Goal: Task Accomplishment & Management: Manage account settings

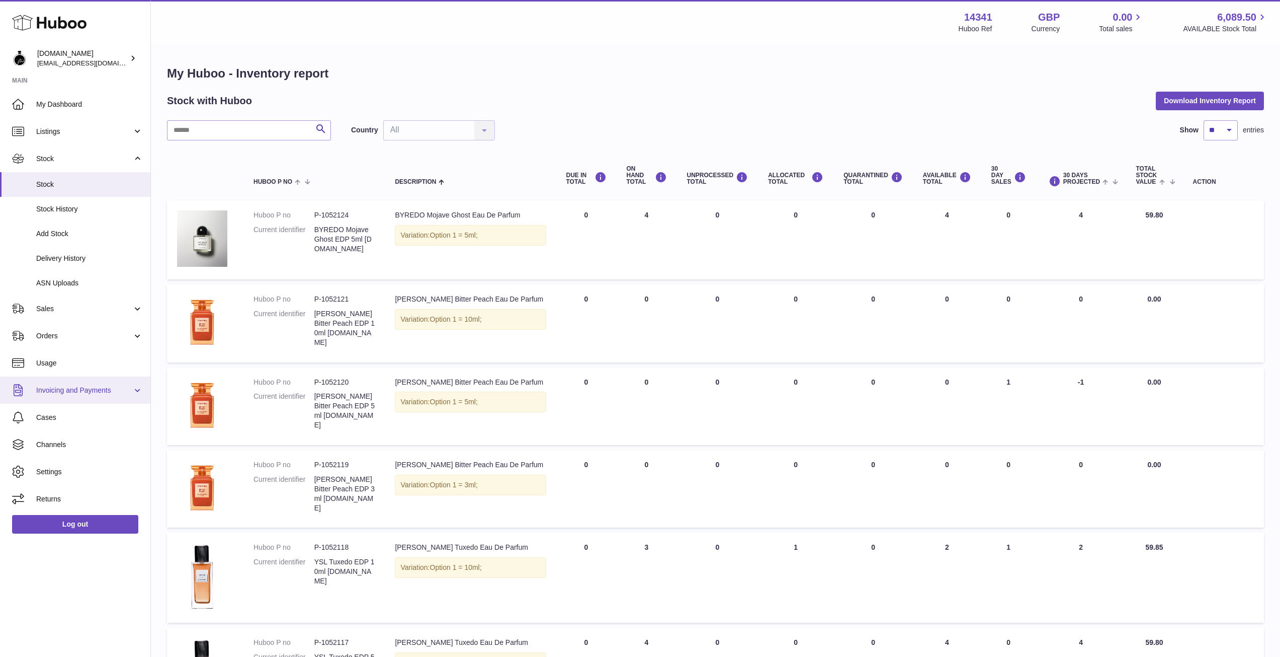
click at [64, 388] on span "Invoicing and Payments" at bounding box center [84, 390] width 96 height 10
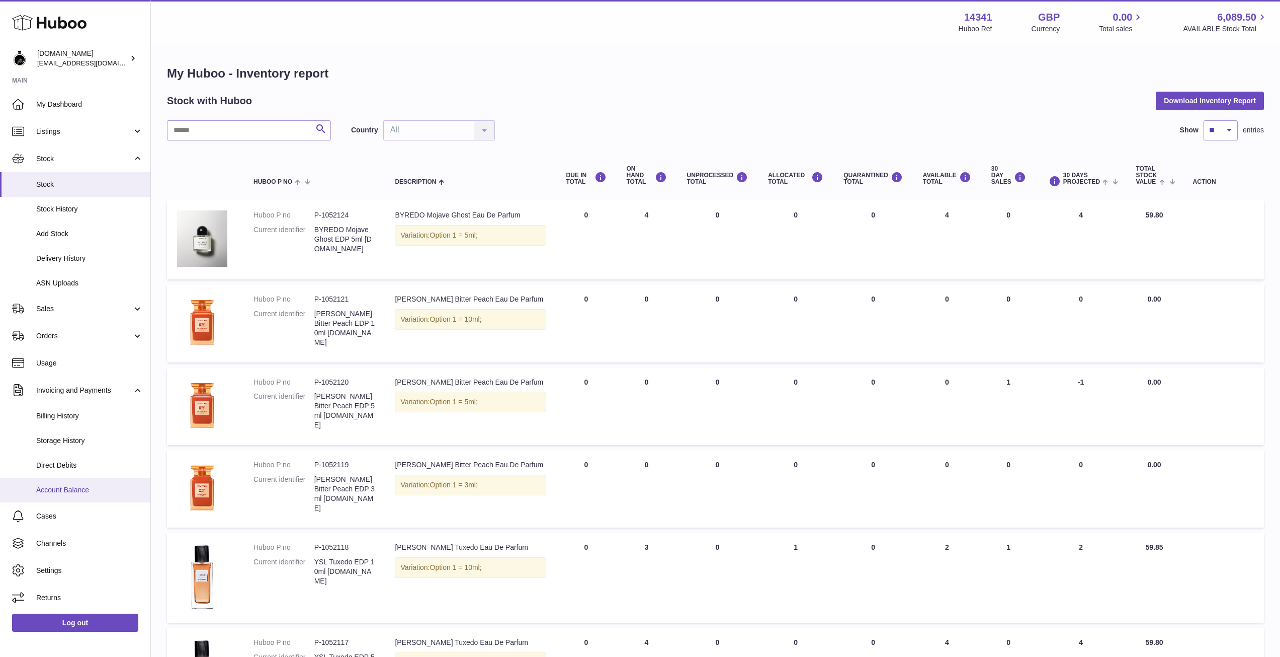
click at [74, 490] on span "Account Balance" at bounding box center [89, 490] width 107 height 10
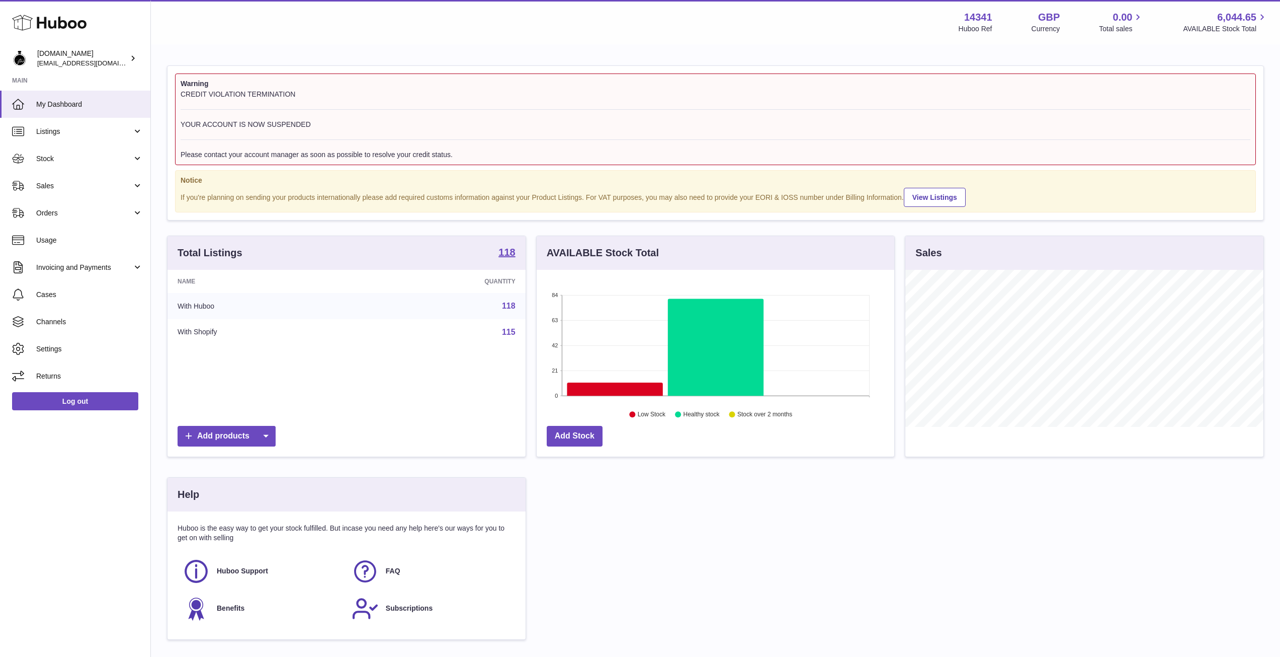
scroll to position [157, 358]
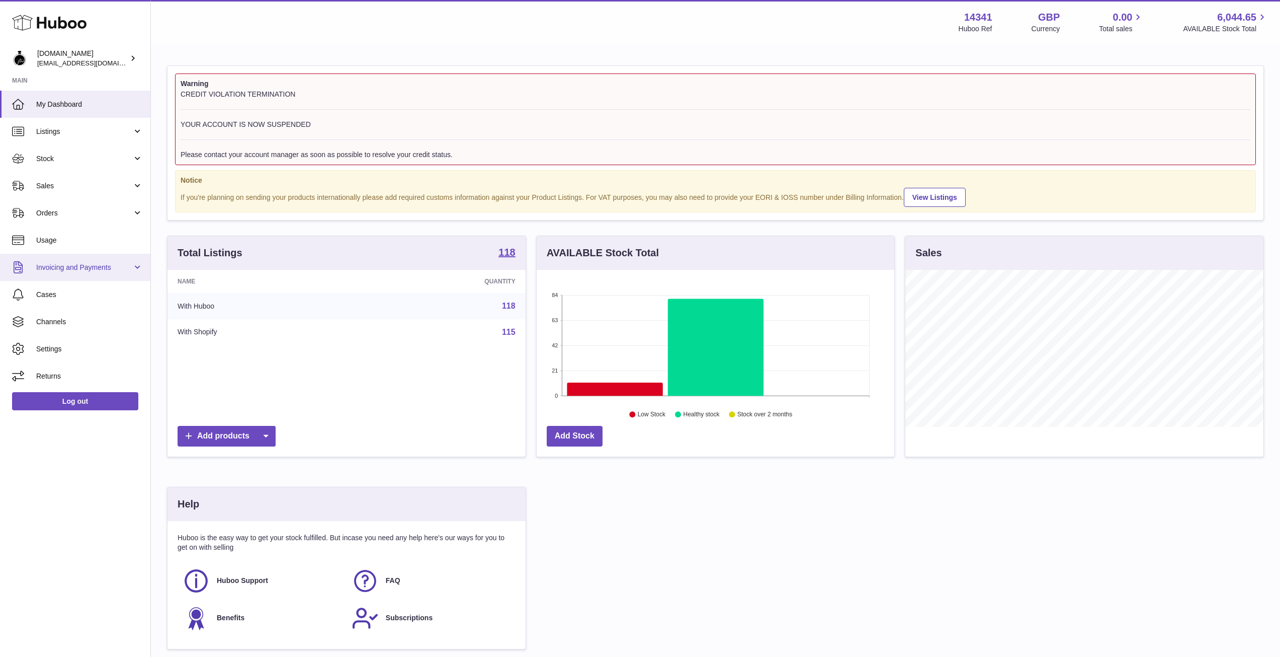
click at [80, 275] on link "Invoicing and Payments" at bounding box center [75, 267] width 150 height 27
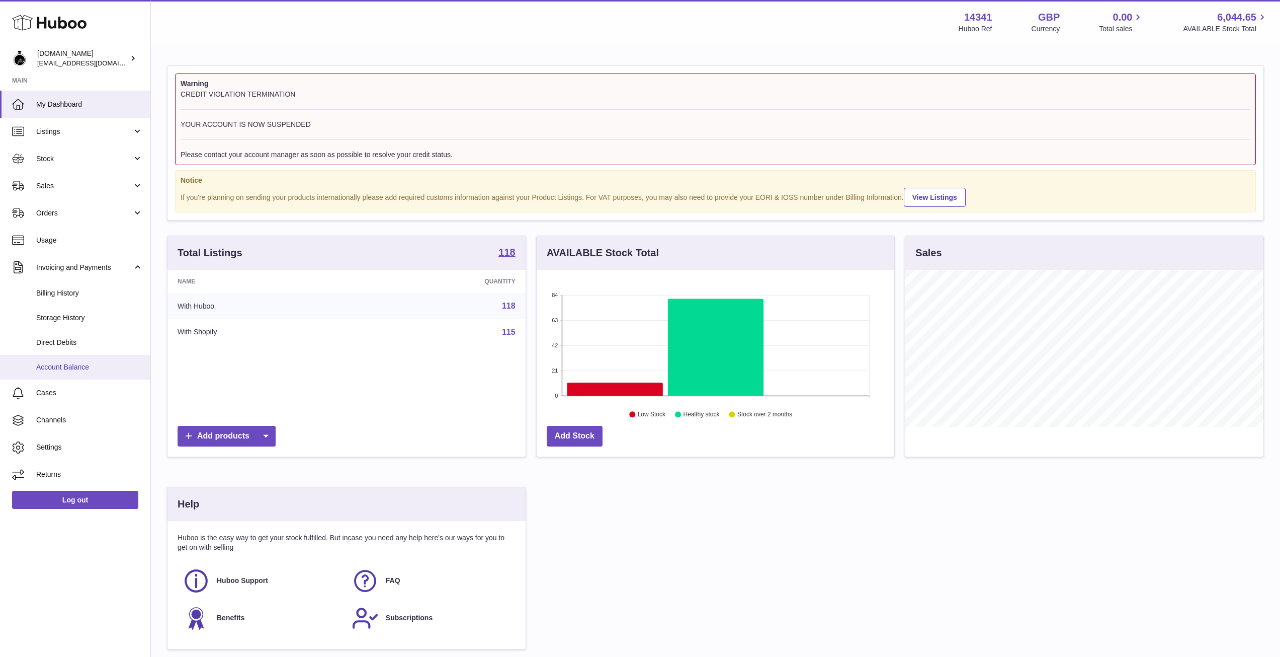
click at [76, 364] on span "Account Balance" at bounding box center [89, 367] width 107 height 10
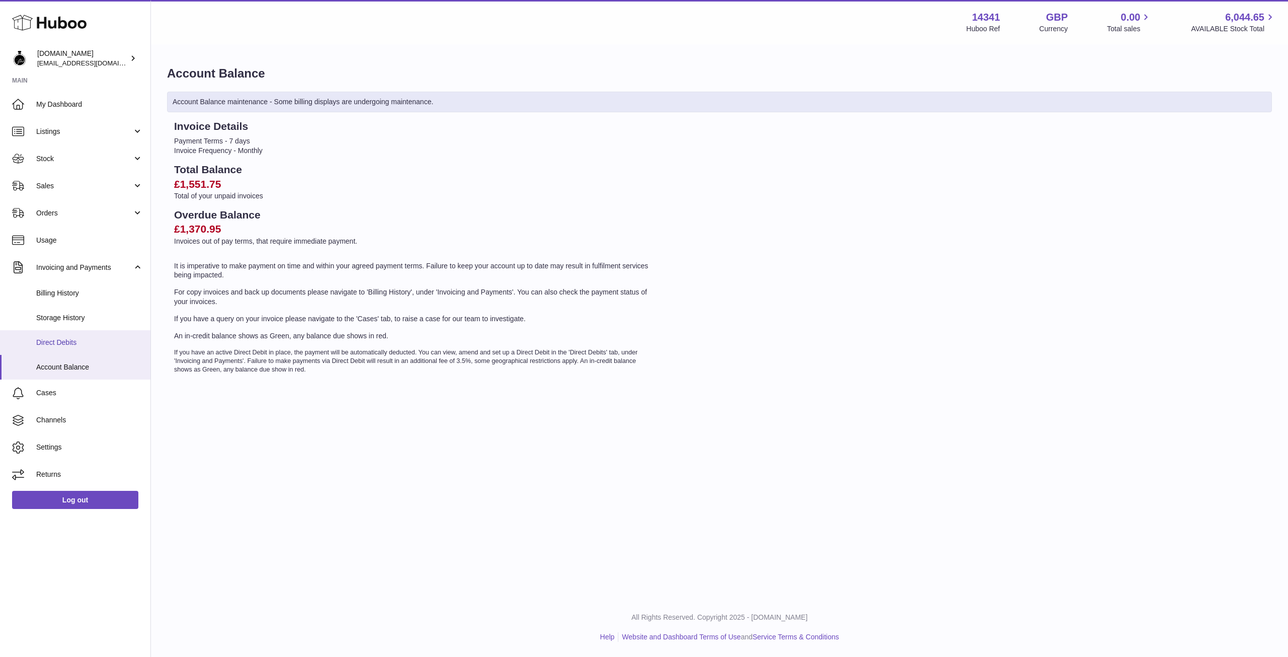
click at [41, 346] on span "Direct Debits" at bounding box center [89, 343] width 107 height 10
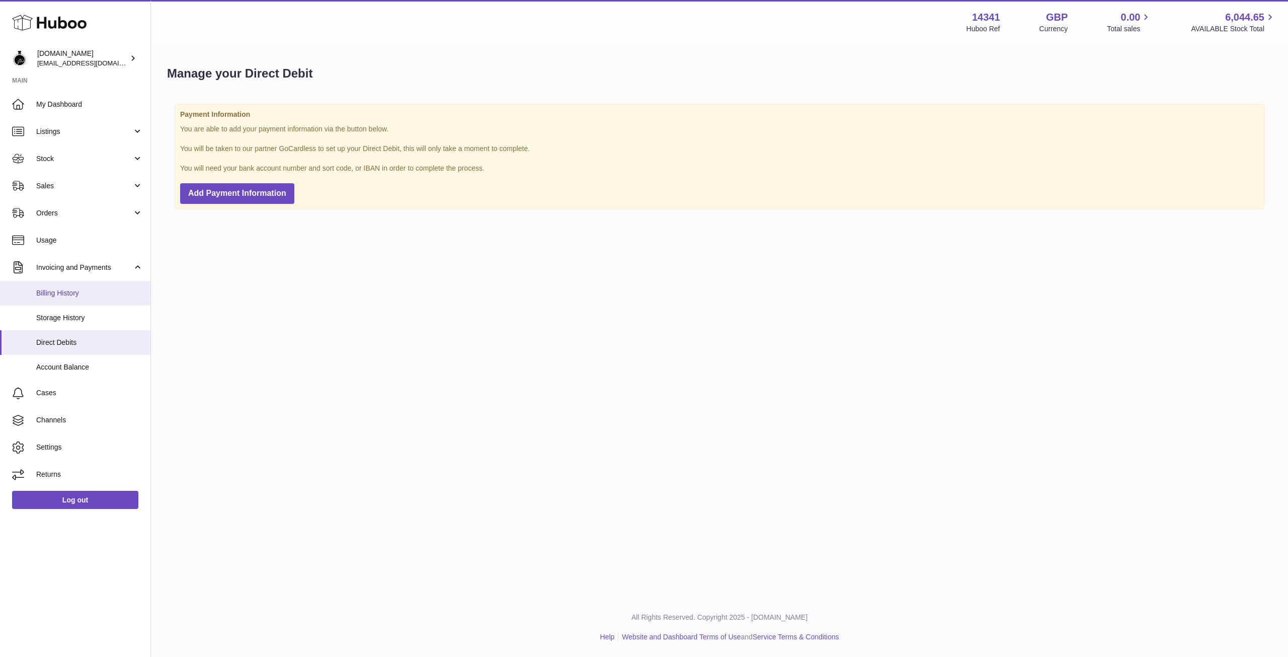
click at [55, 300] on link "Billing History" at bounding box center [75, 293] width 150 height 25
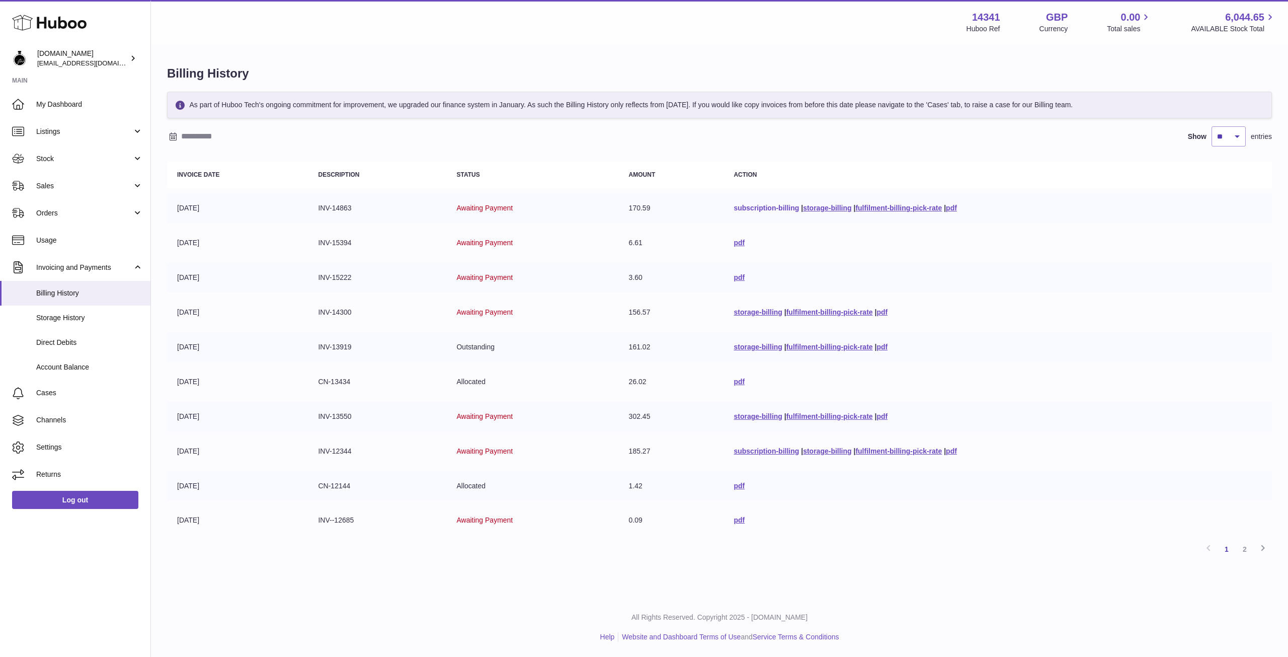
click at [771, 206] on link "subscription-billing" at bounding box center [766, 208] width 65 height 8
click at [734, 518] on link "pdf" at bounding box center [739, 520] width 11 height 8
